Goal: Task Accomplishment & Management: Complete application form

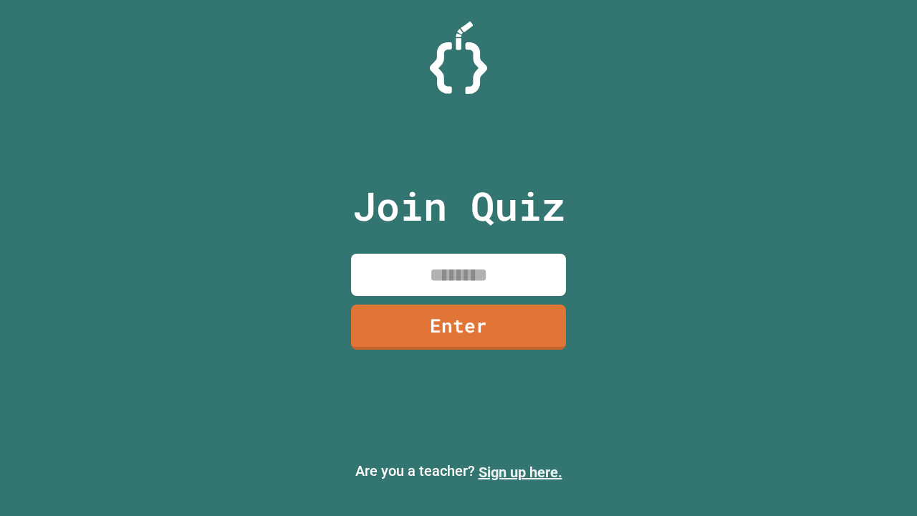
click at [520, 472] on link "Sign up here." at bounding box center [520, 471] width 84 height 17
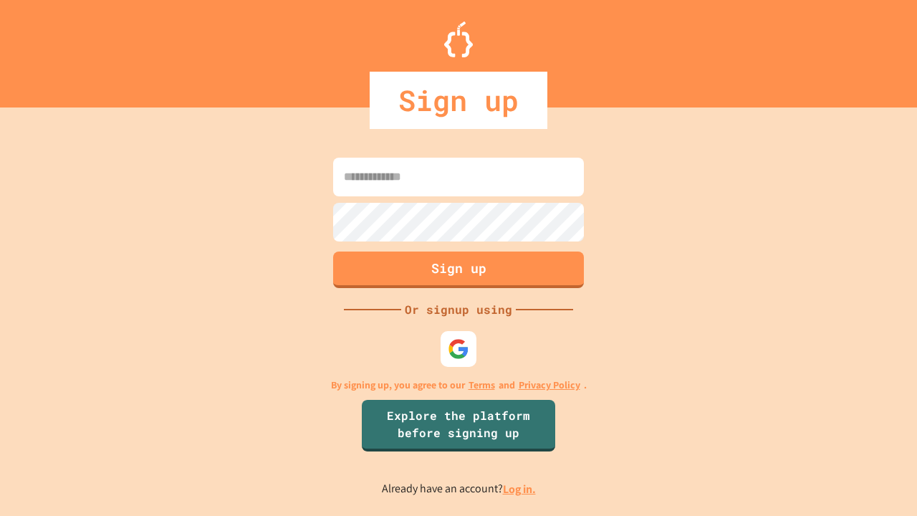
click at [520, 488] on link "Log in." at bounding box center [519, 488] width 33 height 15
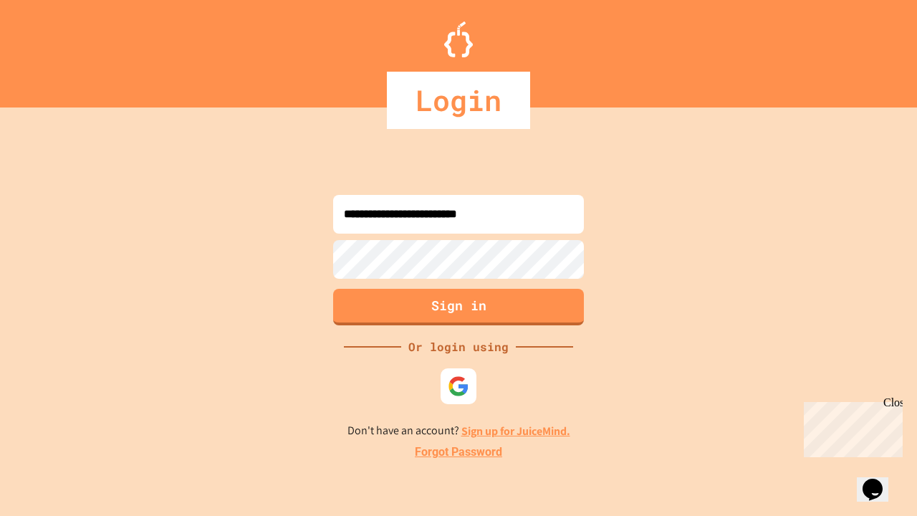
type input "**********"
